Goal: Task Accomplishment & Management: Manage account settings

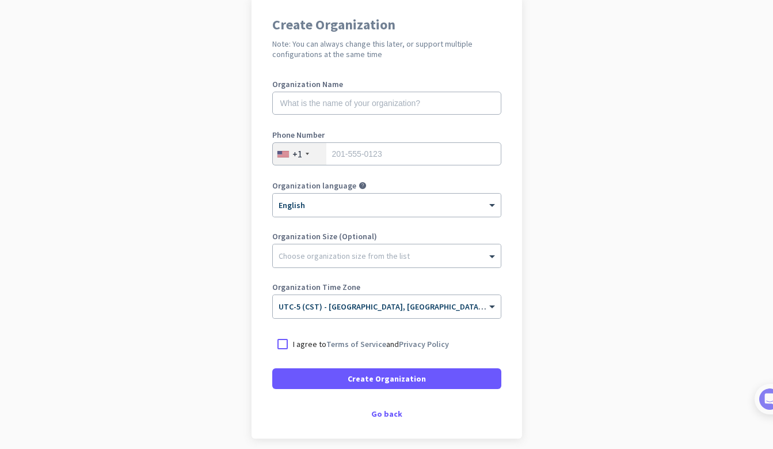
scroll to position [98, 0]
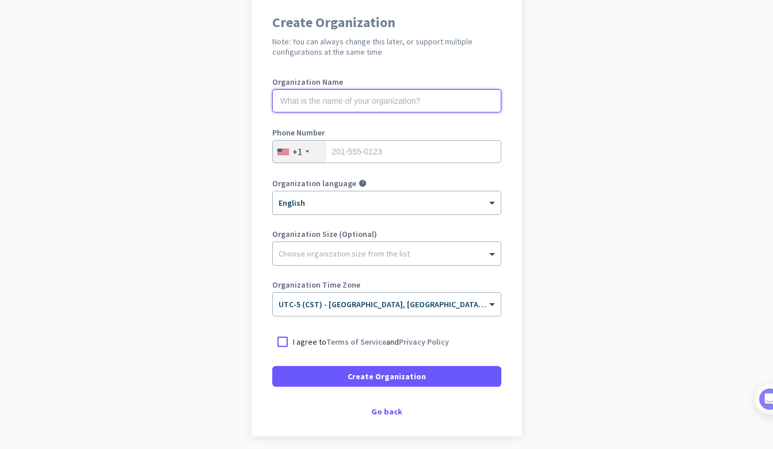
click at [420, 97] on input "text" at bounding box center [386, 100] width 229 height 23
type input "Mercor"
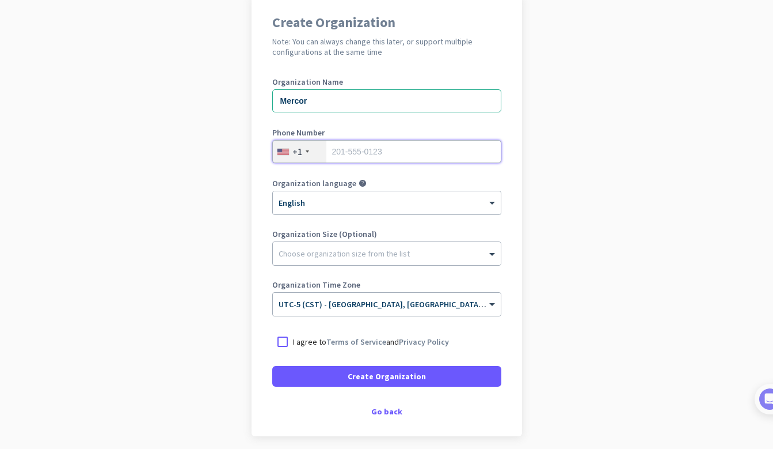
click at [459, 150] on input "tel" at bounding box center [386, 151] width 229 height 23
type input "7274398689"
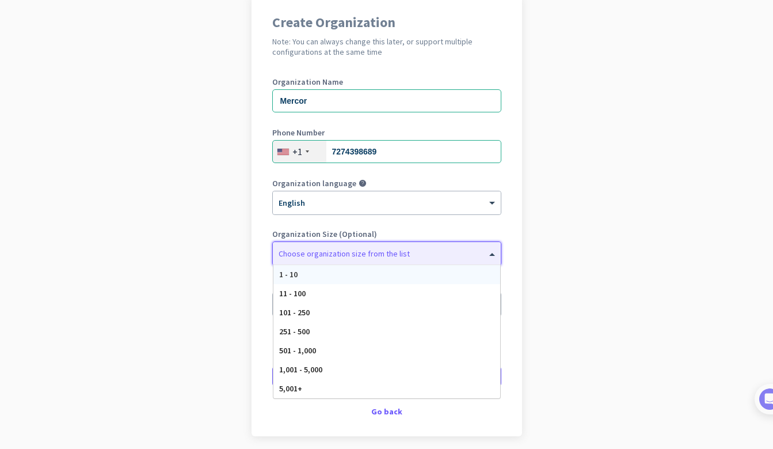
click at [441, 255] on div at bounding box center [387, 251] width 228 height 12
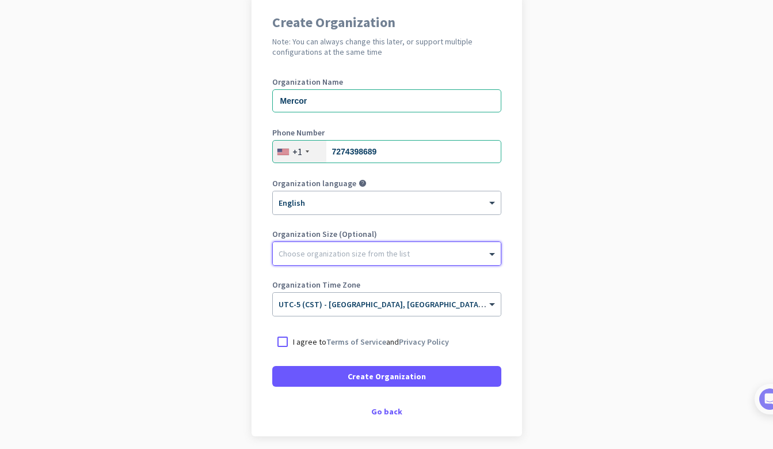
click at [441, 255] on div at bounding box center [387, 251] width 228 height 12
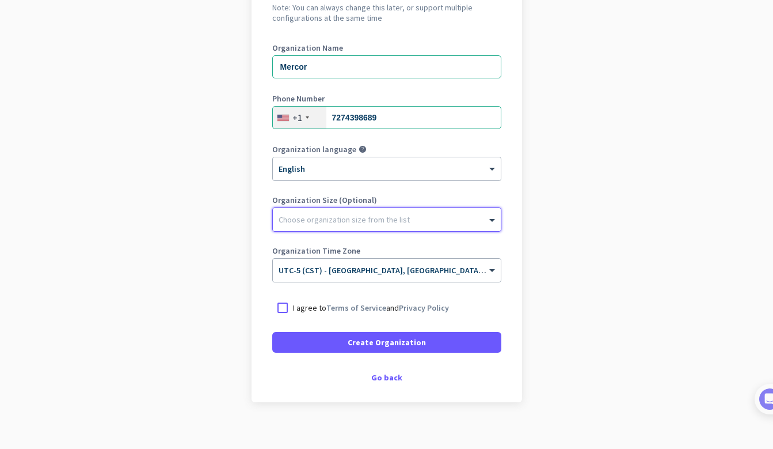
scroll to position [138, 0]
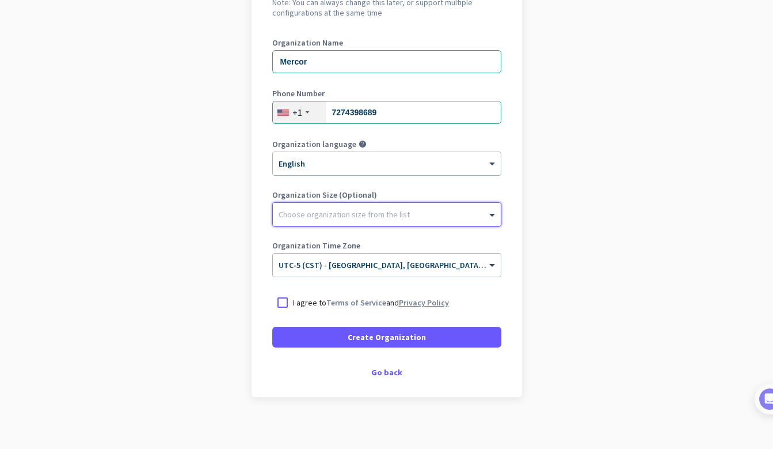
click at [407, 301] on link "Privacy Policy" at bounding box center [424, 302] width 50 height 10
click at [281, 300] on div at bounding box center [282, 302] width 21 height 21
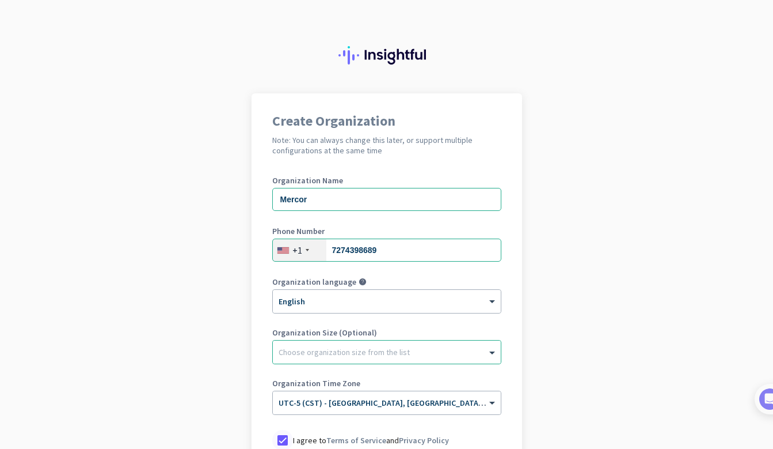
scroll to position [143, 0]
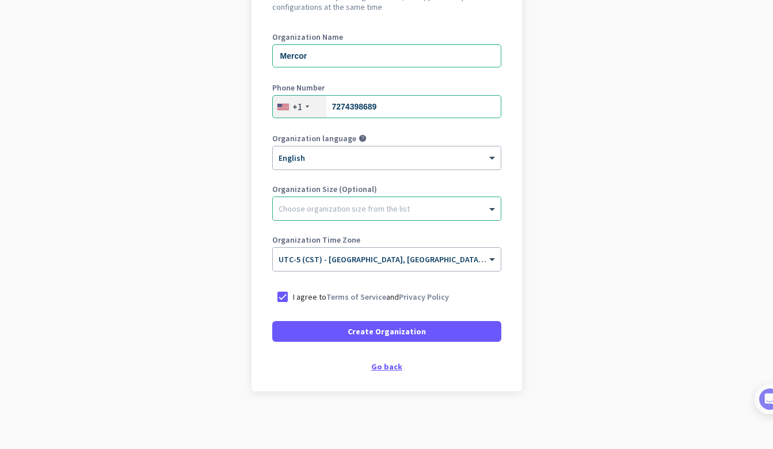
click at [392, 367] on div "Go back" at bounding box center [386, 366] width 229 height 8
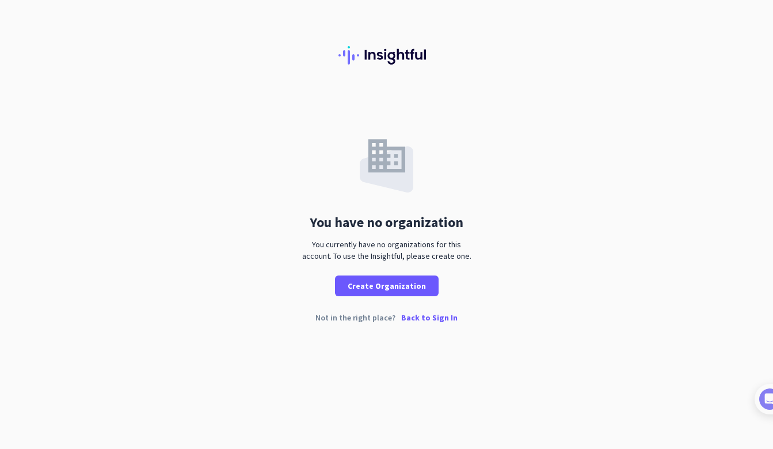
click at [432, 321] on p "Back to Sign In" at bounding box center [429, 317] width 56 height 8
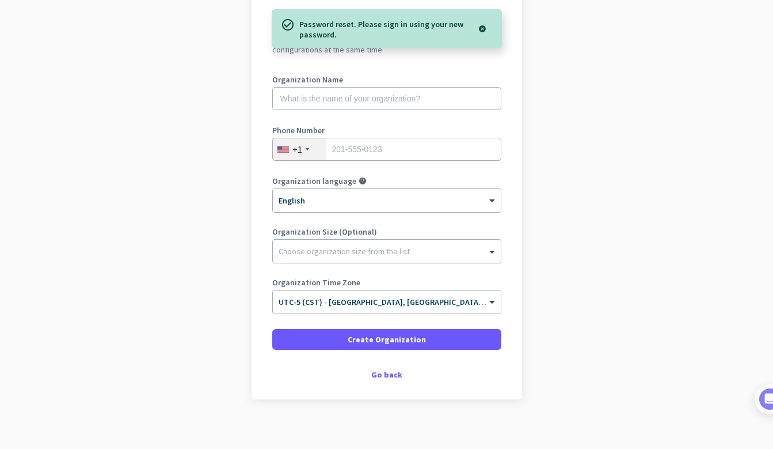
scroll to position [81, 0]
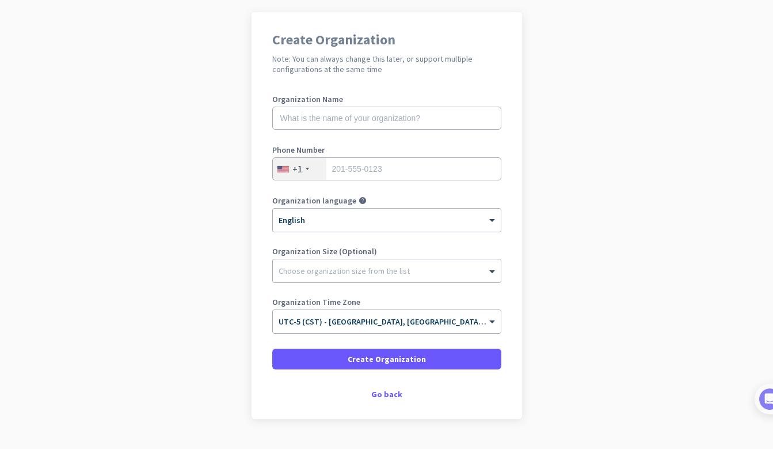
click at [364, 274] on div "Choose organization size from the list" at bounding box center [344, 270] width 131 height 10
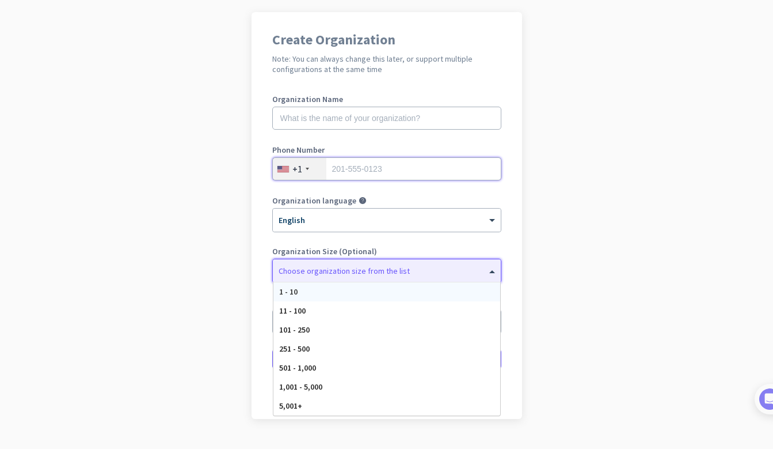
click at [381, 179] on input "tel" at bounding box center [386, 168] width 229 height 23
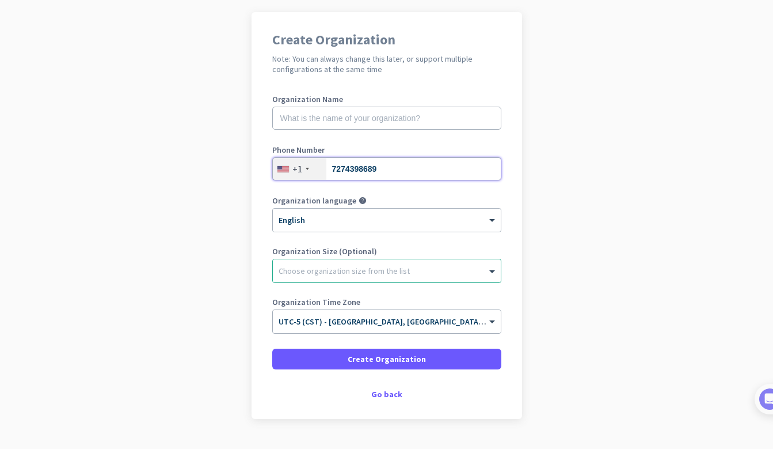
type input "7274398689"
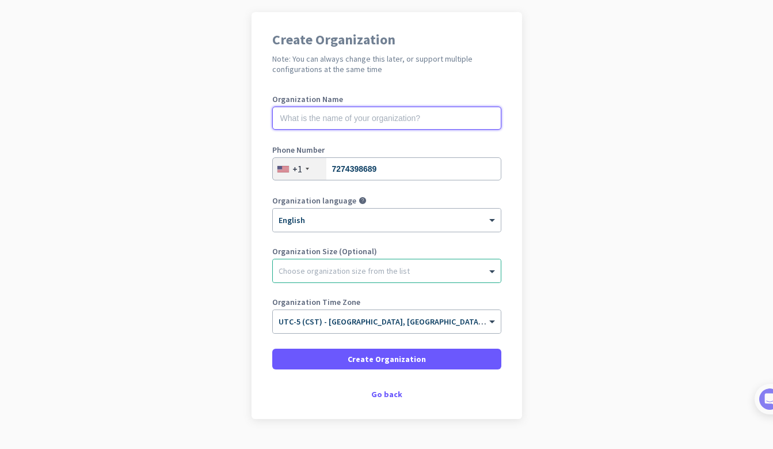
click at [402, 126] on input "text" at bounding box center [386, 118] width 229 height 23
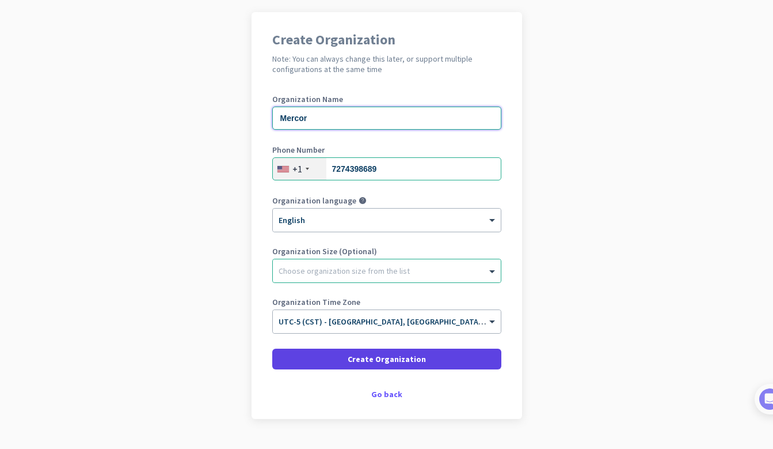
type input "Mercor"
click at [464, 355] on span at bounding box center [386, 359] width 229 height 28
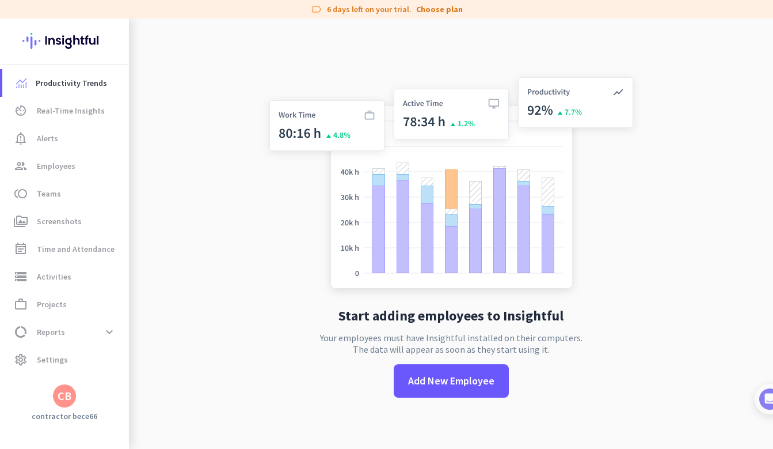
click at [62, 398] on div "CB" at bounding box center [65, 396] width 14 height 12
click at [195, 338] on h3 "Mercor" at bounding box center [188, 335] width 28 height 9
click at [91, 114] on span "Real-Time Insights" at bounding box center [71, 111] width 68 height 14
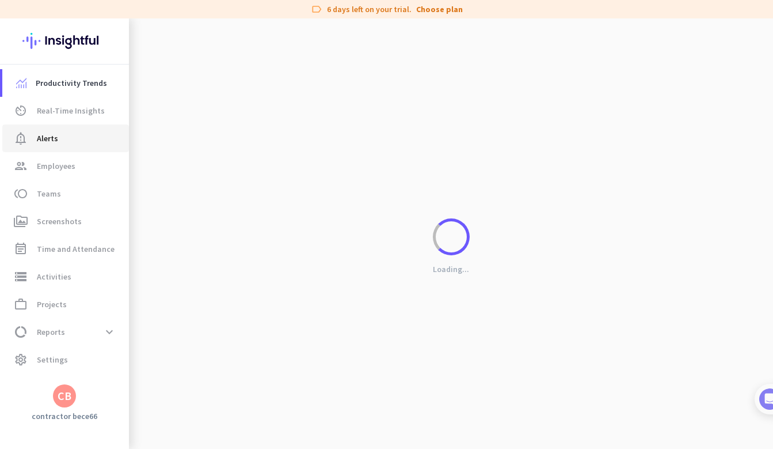
click at [90, 135] on span "notification_important Alerts" at bounding box center [66, 138] width 108 height 14
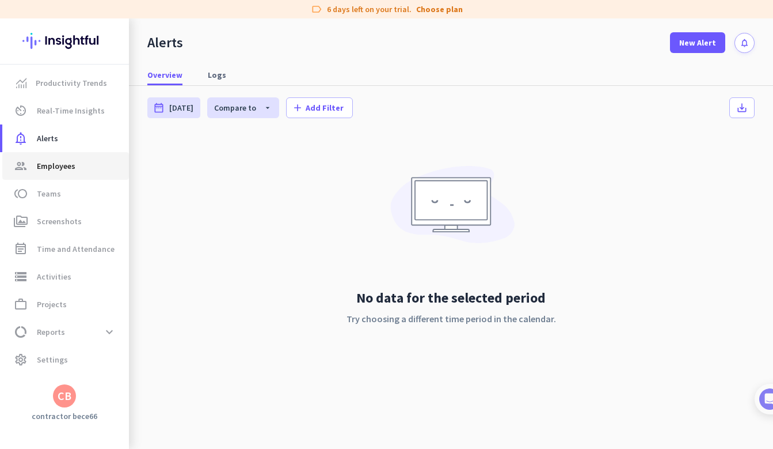
click at [90, 164] on span "group Employees" at bounding box center [66, 166] width 108 height 14
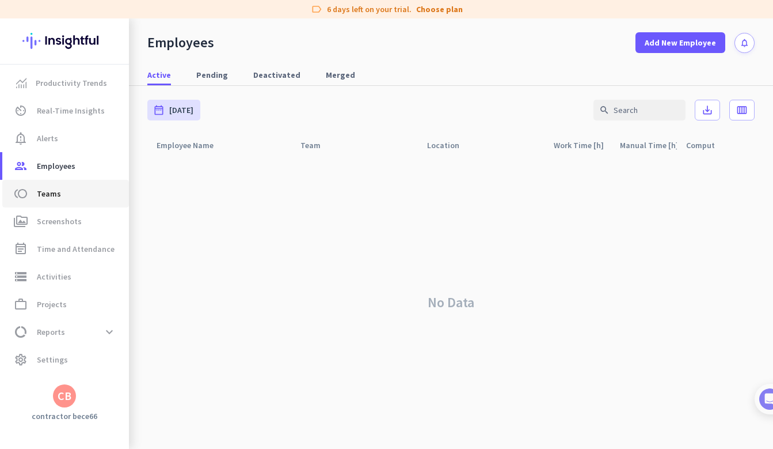
click at [88, 188] on span "toll Teams" at bounding box center [66, 194] width 108 height 14
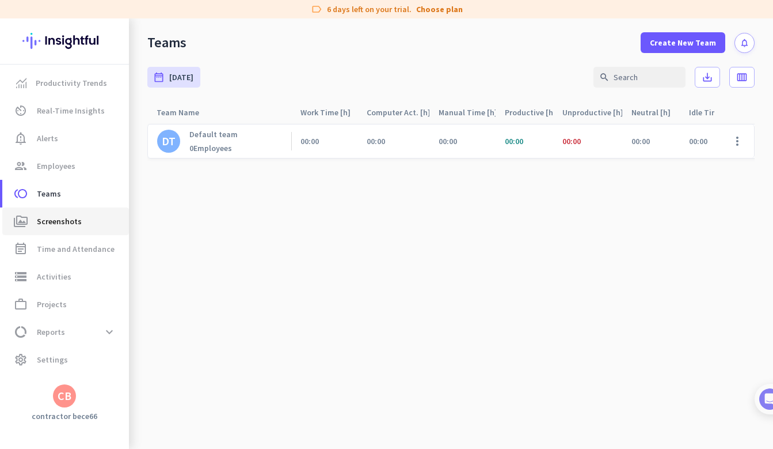
click at [87, 233] on link "perm_media Screenshots" at bounding box center [65, 221] width 127 height 28
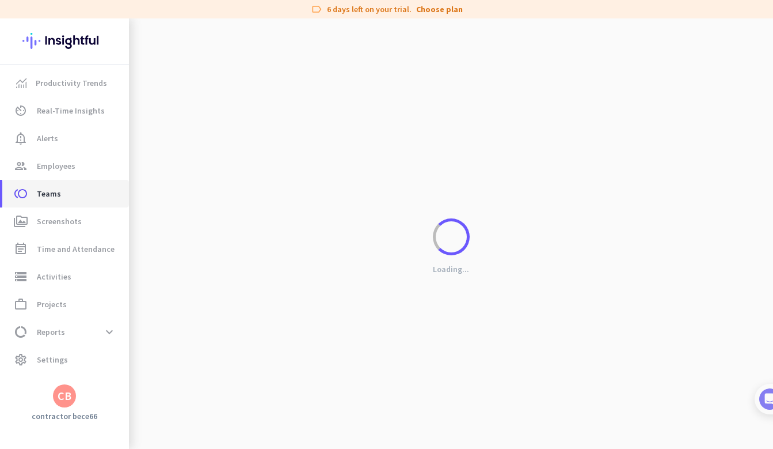
click at [93, 198] on span "toll Teams" at bounding box center [66, 194] width 108 height 14
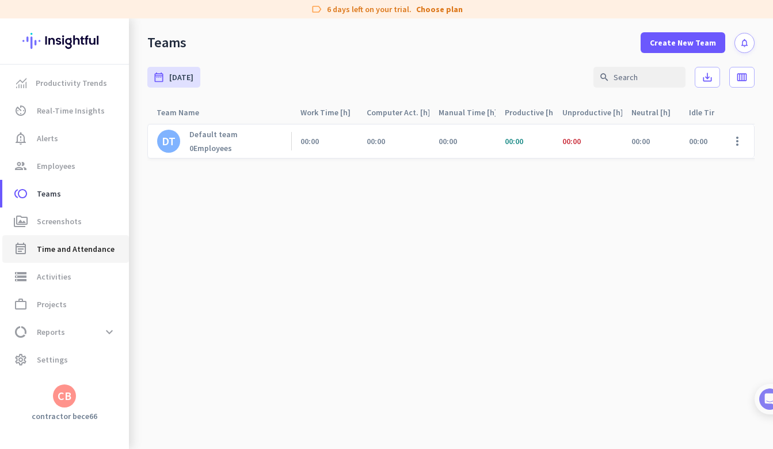
click at [89, 251] on span "Time and Attendance" at bounding box center [76, 249] width 78 height 14
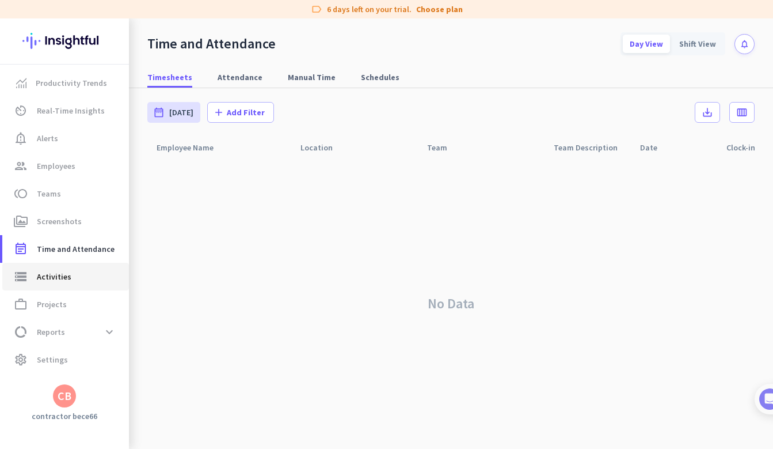
click at [89, 273] on span "storage Activities" at bounding box center [66, 276] width 108 height 14
type input "[DATE]"
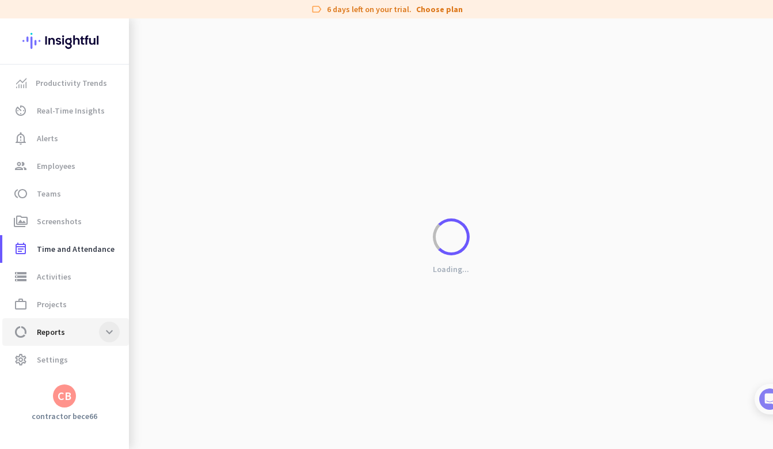
click at [109, 333] on span at bounding box center [109, 331] width 21 height 21
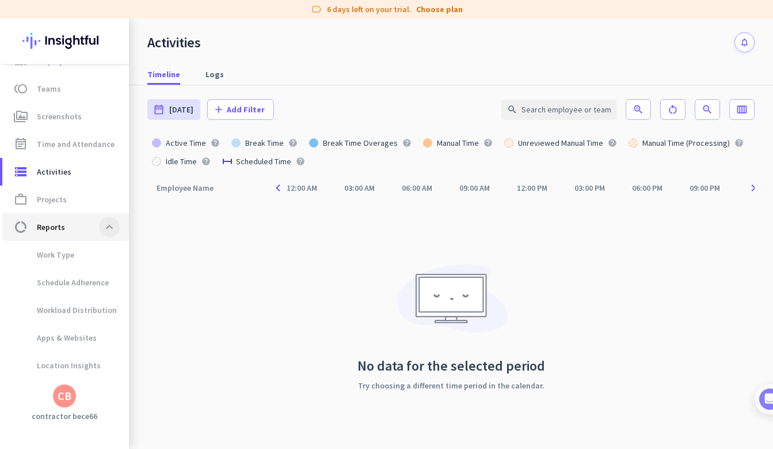
scroll to position [104, 0]
click at [104, 263] on span "Work Type" at bounding box center [66, 255] width 108 height 28
type input "[DATE] - [DATE]"
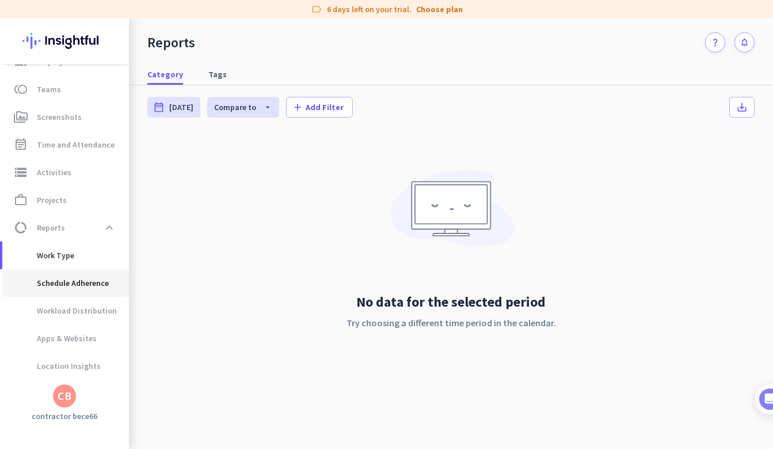
click at [100, 286] on span "Schedule Adherence" at bounding box center [60, 283] width 97 height 28
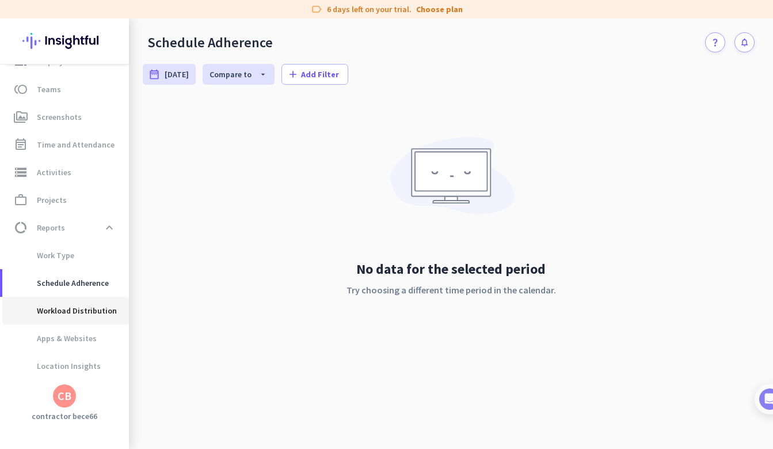
click at [98, 305] on span "Workload Distribution" at bounding box center [64, 311] width 105 height 28
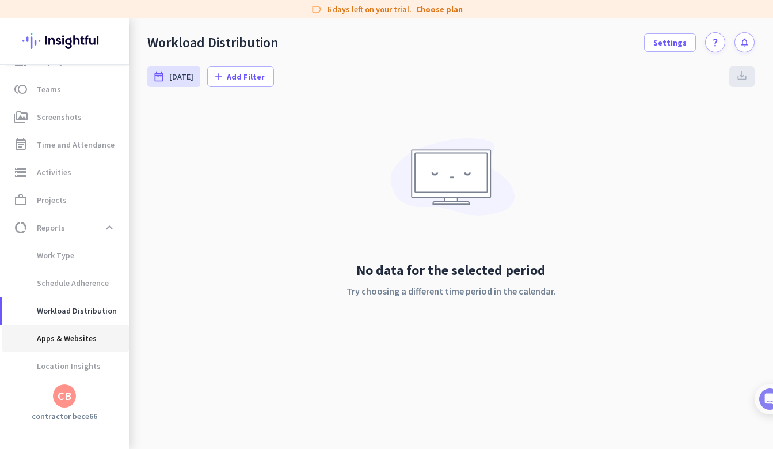
click at [97, 335] on span "Apps & Websites" at bounding box center [66, 338] width 108 height 28
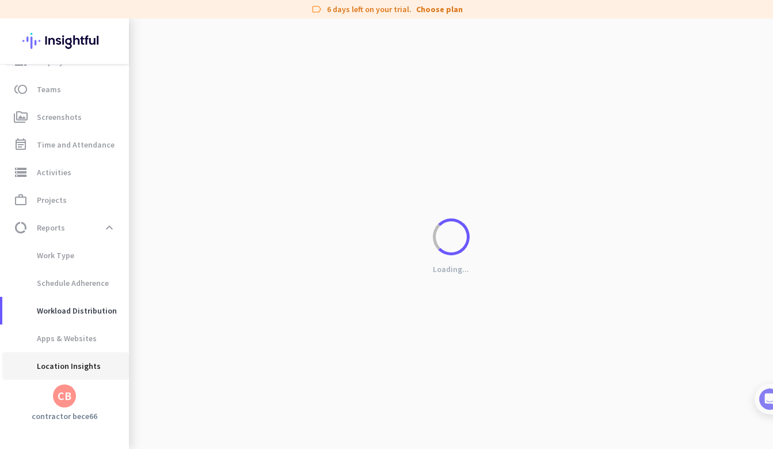
click at [96, 371] on span "Location Insights" at bounding box center [66, 366] width 108 height 28
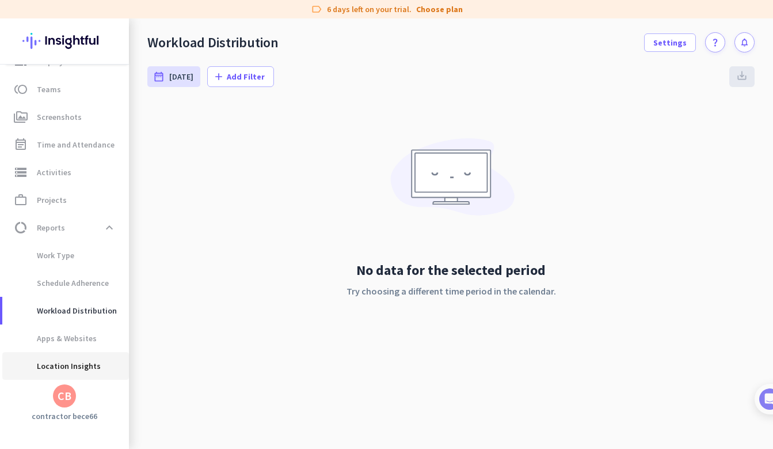
type input "[DATE] - [DATE]"
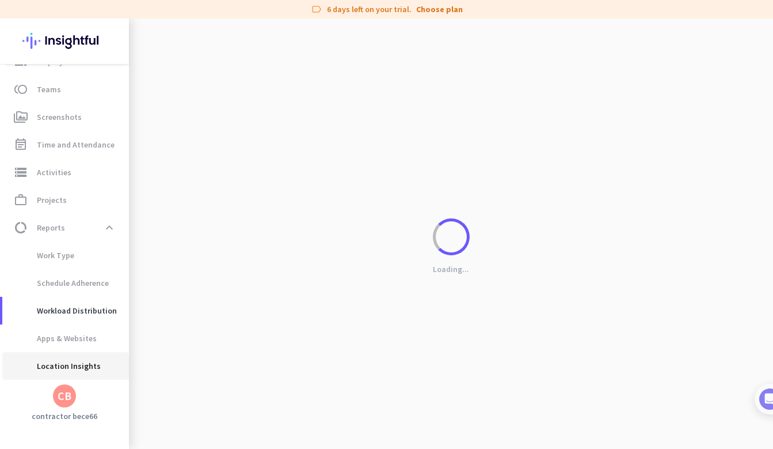
scroll to position [132, 0]
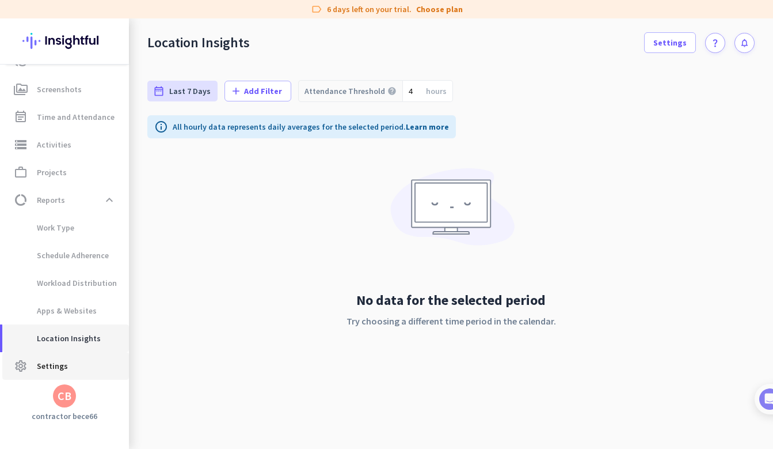
click at [96, 371] on span "settings Settings" at bounding box center [66, 366] width 108 height 14
